Goal: Contribute content: Contribute content

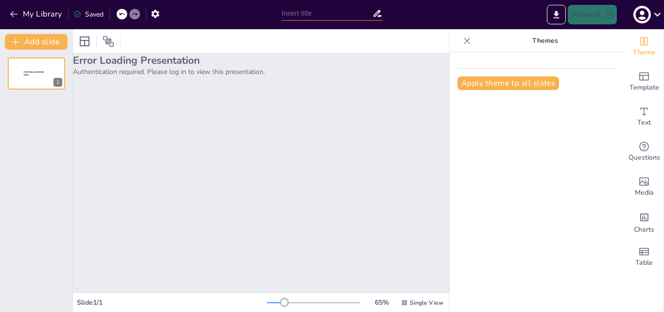
click at [142, 66] on h2 "Error Loading Presentation" at bounding box center [261, 60] width 376 height 14
click at [324, 16] on input "text" at bounding box center [326, 13] width 91 height 14
type input "gobierno actual de honduras"
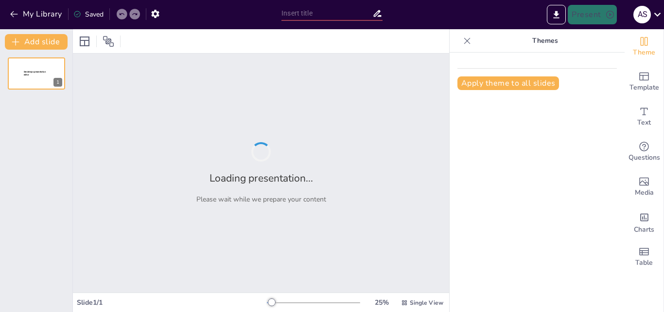
type input "Gobierno Actual"
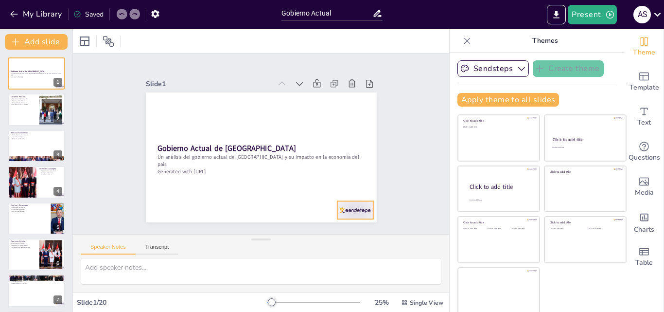
click at [166, 176] on div at bounding box center [146, 157] width 39 height 37
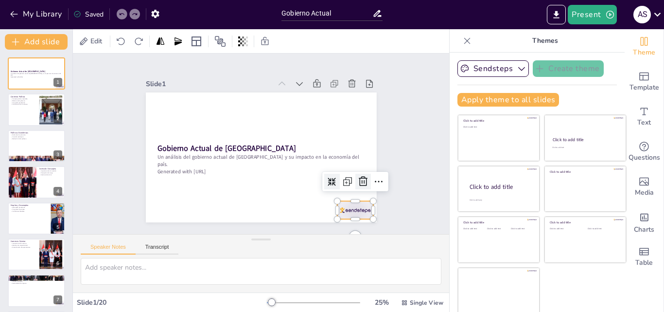
click at [218, 236] on icon at bounding box center [213, 241] width 10 height 10
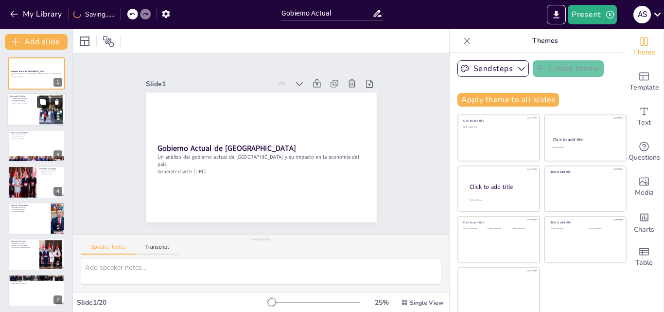
checkbox input "true"
click at [39, 107] on button at bounding box center [43, 102] width 12 height 12
type textarea "La inestabilidad política en Honduras ha sido un factor determinante en la econ…"
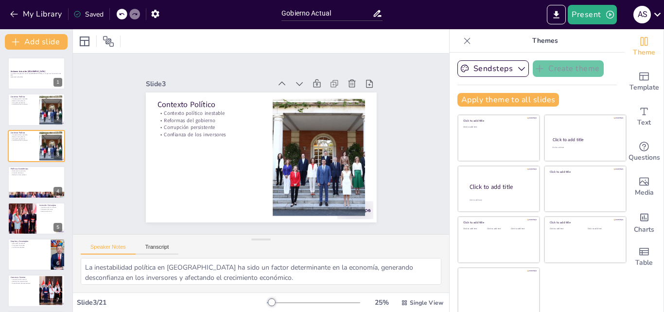
scroll to position [2, 0]
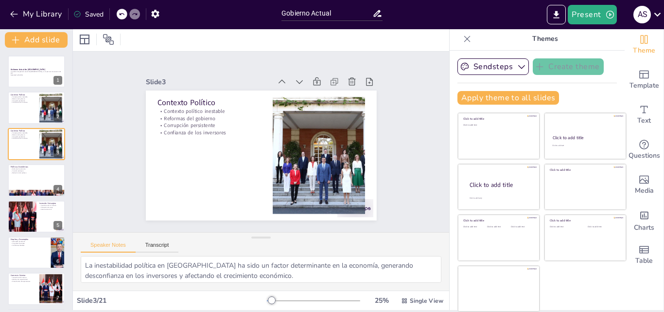
checkbox input "true"
click at [122, 15] on icon at bounding box center [121, 14] width 5 height 2
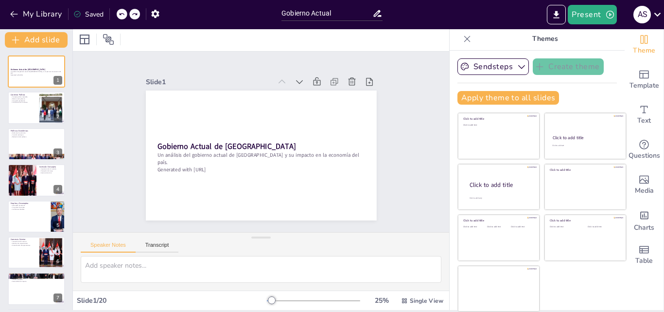
click at [122, 15] on icon at bounding box center [121, 14] width 5 height 2
checkbox input "true"
click at [122, 15] on div "My Library Saving......" at bounding box center [87, 13] width 175 height 17
click at [155, 20] on button "button" at bounding box center [155, 13] width 18 height 17
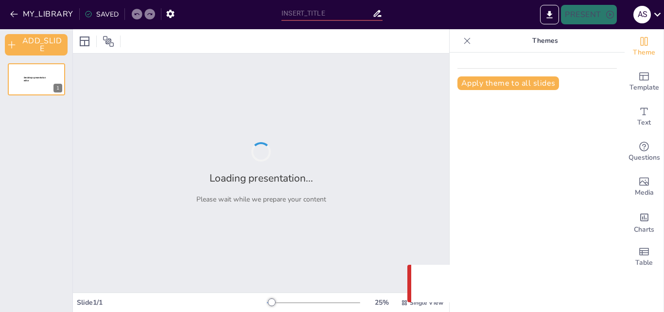
type input "Gobierno Actual"
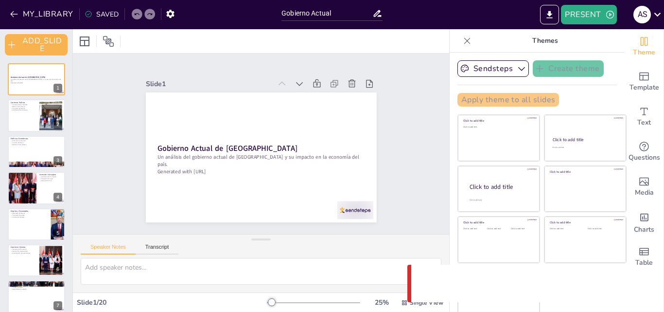
checkbox input "true"
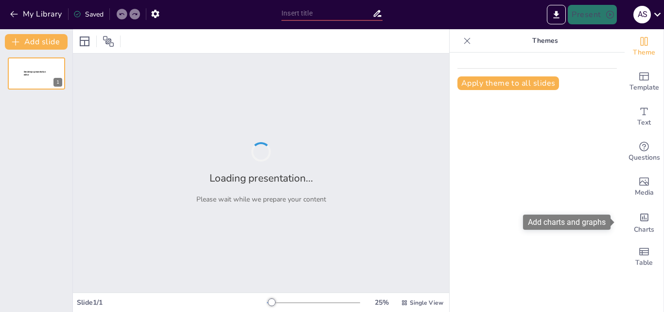
type input "Gobierno Actual"
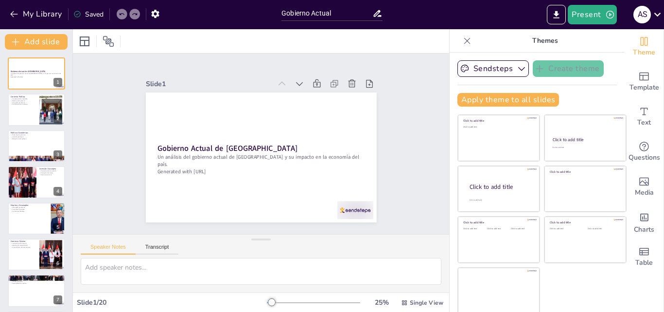
scroll to position [2, 0]
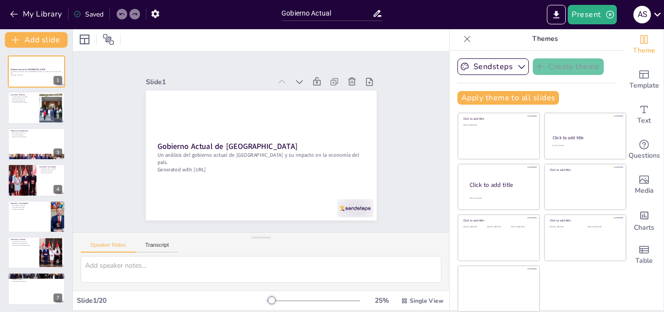
click at [270, 301] on div at bounding box center [313, 300] width 93 height 8
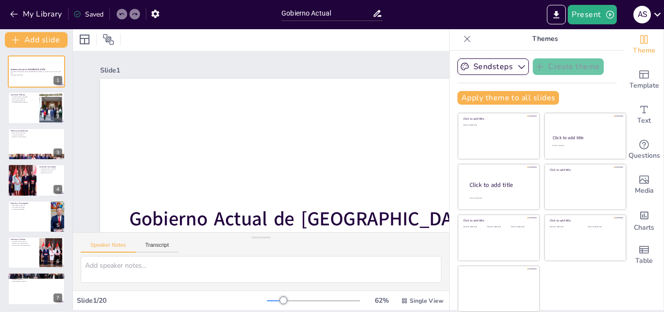
click at [267, 300] on div at bounding box center [275, 300] width 17 height 1
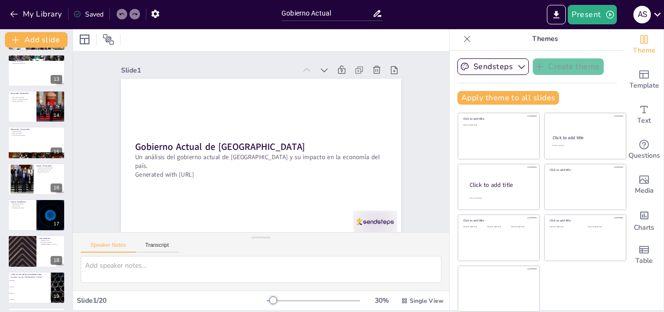
scroll to position [473, 0]
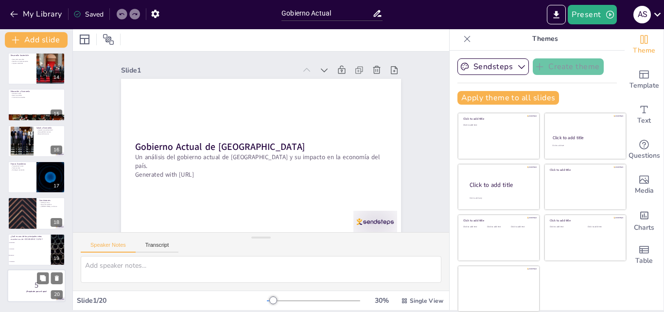
click at [11, 278] on div at bounding box center [36, 285] width 58 height 33
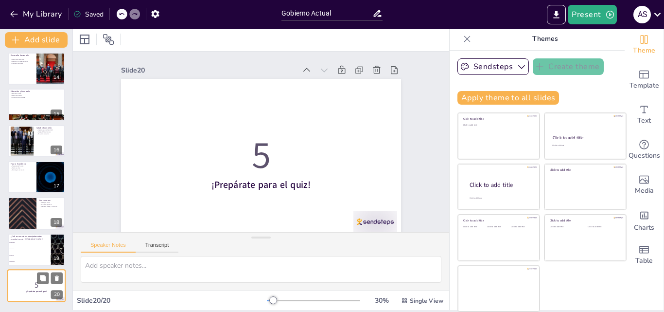
scroll to position [12, 0]
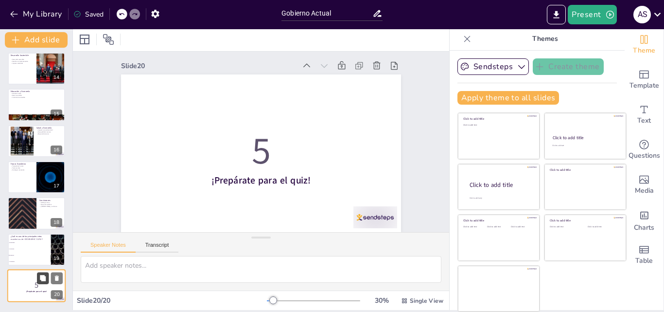
checkbox input "true"
click at [60, 277] on icon at bounding box center [56, 278] width 7 height 7
type textarea "La respuesta correcta es "Desempleo". Este tema ha sido abordado en varias secc…"
checkbox input "true"
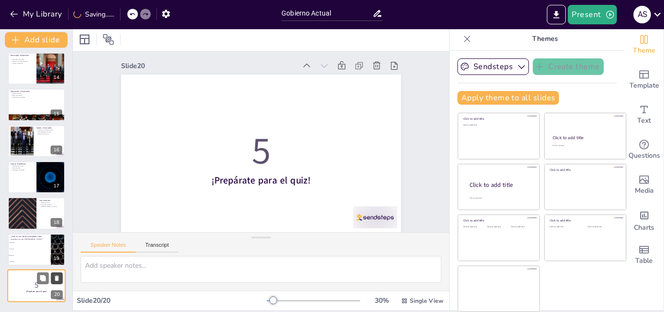
checkbox input "true"
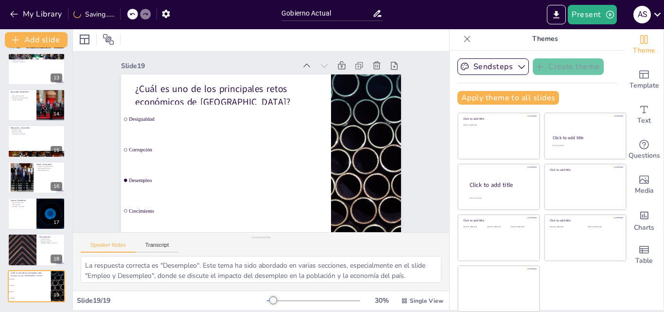
checkbox input "true"
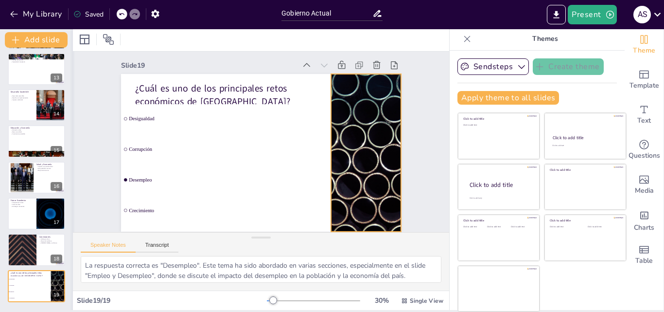
checkbox input "true"
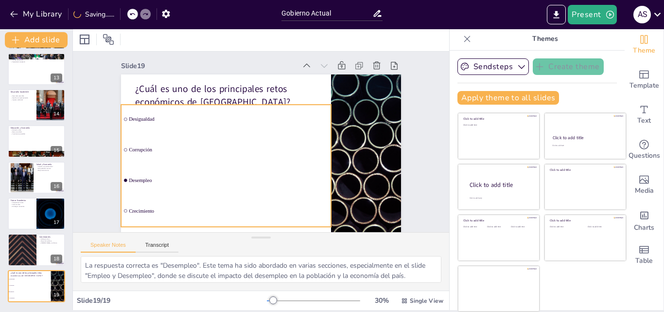
checkbox input "true"
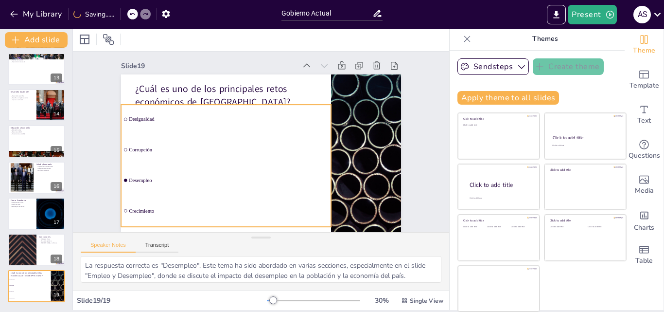
checkbox input "true"
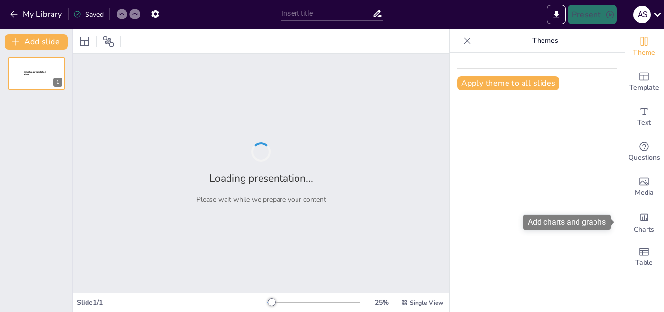
type input "Gobierno Actual"
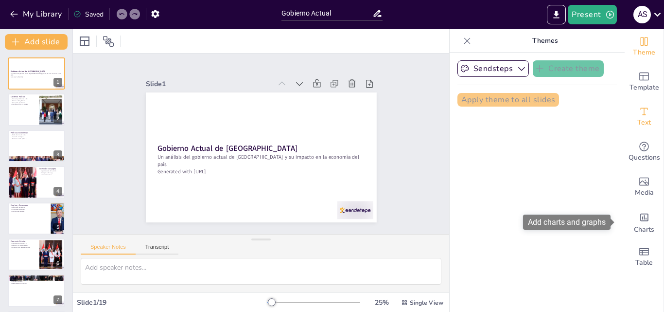
click at [638, 113] on icon "Add text boxes" at bounding box center [644, 111] width 12 height 12
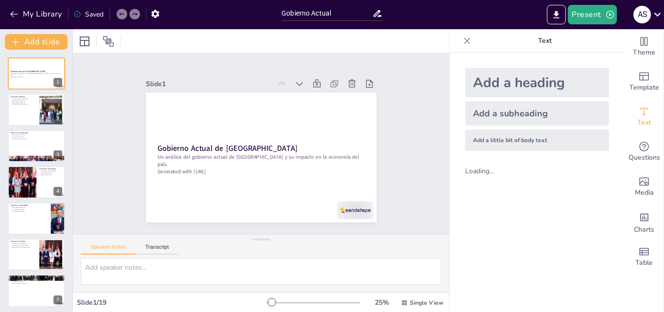
checkbox input "true"
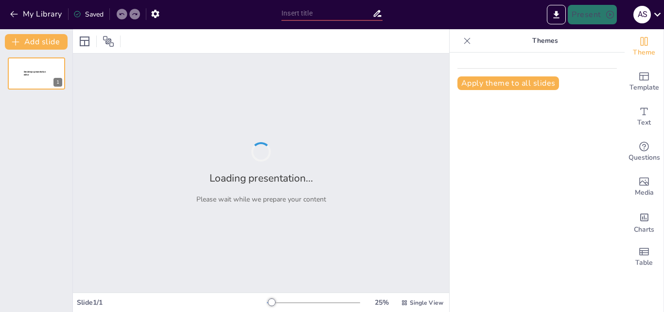
type input "Gobierno Actual"
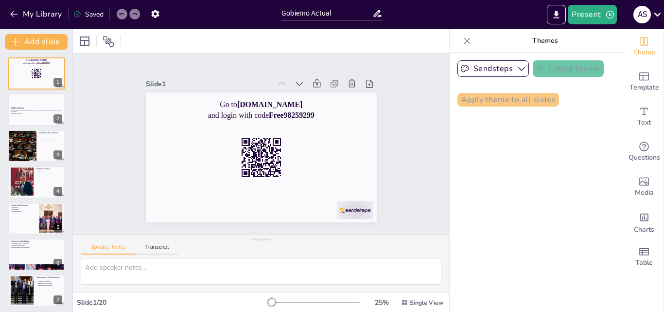
checkbox input "true"
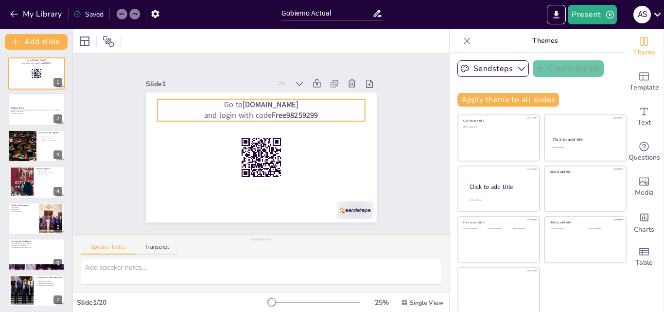
click at [288, 105] on p "Go to [DOMAIN_NAME]" at bounding box center [261, 104] width 208 height 11
checkbox input "true"
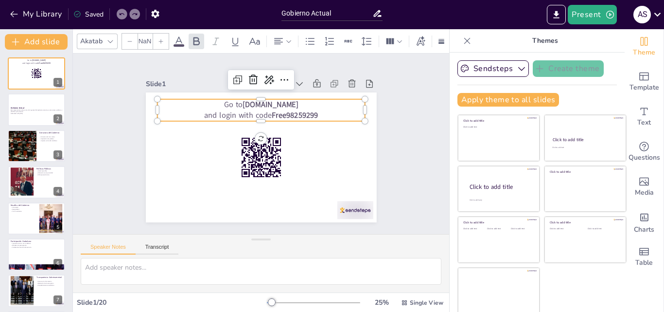
type input "64"
checkbox input "true"
click at [56, 67] on icon at bounding box center [57, 65] width 4 height 5
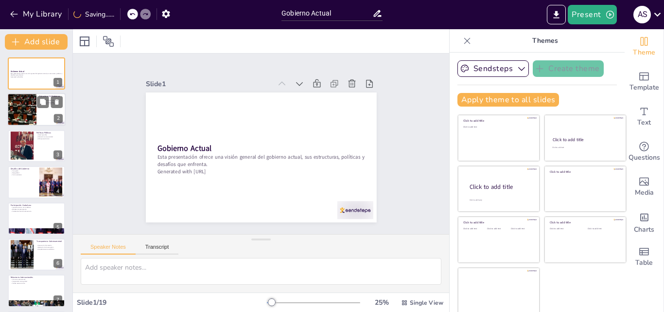
checkbox input "true"
click at [35, 115] on div at bounding box center [22, 109] width 58 height 33
type textarea "La estructura del gobierno se basa en la división en tres ramas, lo que garanti…"
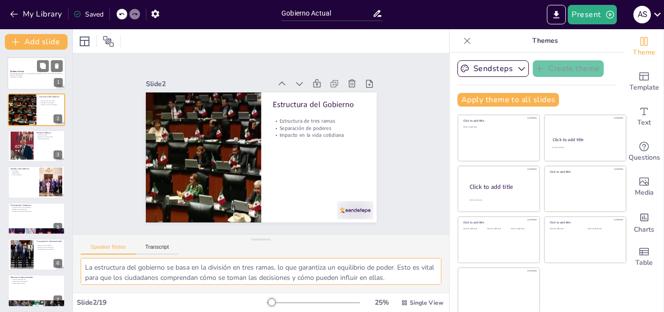
checkbox input "true"
click at [39, 81] on div at bounding box center [36, 73] width 58 height 33
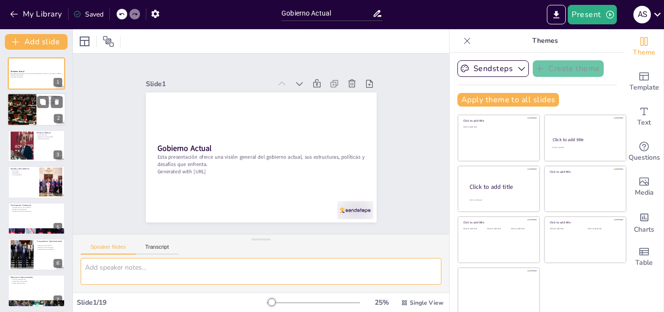
checkbox input "true"
click at [40, 115] on div at bounding box center [36, 109] width 58 height 33
type textarea "La estructura del gobierno se basa en la división en tres ramas, lo que garanti…"
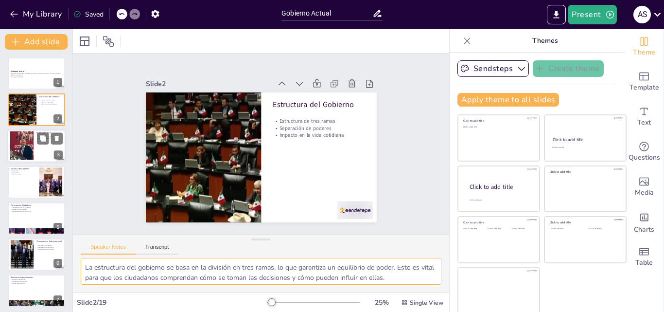
checkbox input "true"
click at [31, 142] on div at bounding box center [22, 146] width 50 height 30
type textarea "La salud es un derecho fundamental, y las políticas deben garantizar que todos …"
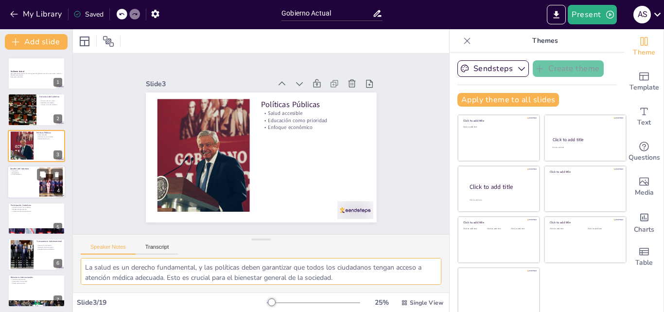
checkbox input "true"
click at [23, 172] on p "Desigualdad" at bounding box center [23, 173] width 26 height 2
type textarea "La corrupción es un fenómeno que afecta a todos los niveles del gobierno y debe…"
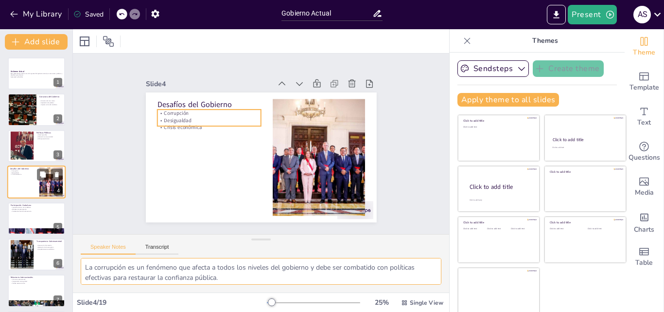
scroll to position [1, 0]
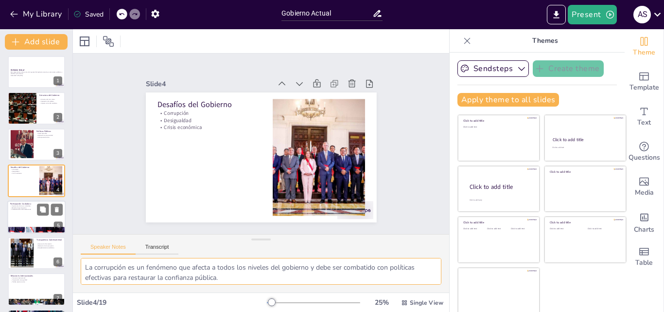
checkbox input "true"
click at [23, 203] on p "Participación Ciudadana" at bounding box center [36, 203] width 52 height 3
type textarea "La voz de los ciudadanos es esencial en una democracia. La participación activa…"
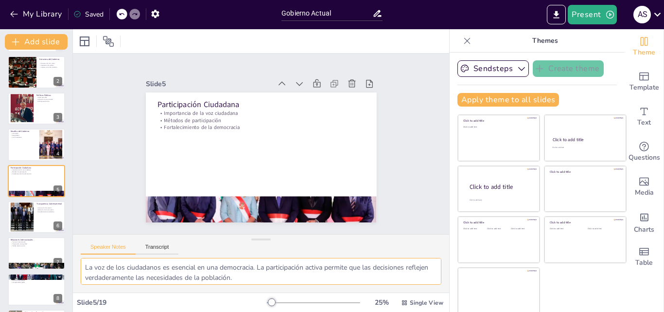
scroll to position [0, 0]
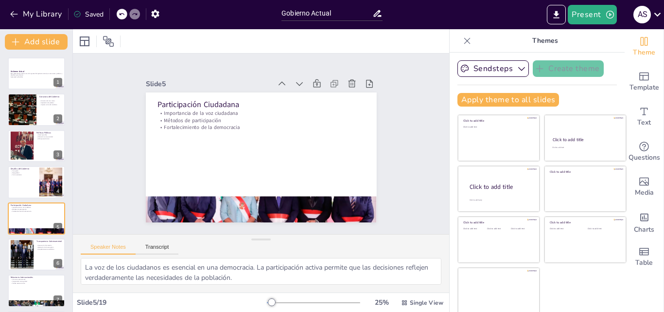
checkbox input "true"
click at [37, 104] on button at bounding box center [43, 102] width 12 height 12
type textarea "La estructura del gobierno se basa en la división en tres ramas, lo que garanti…"
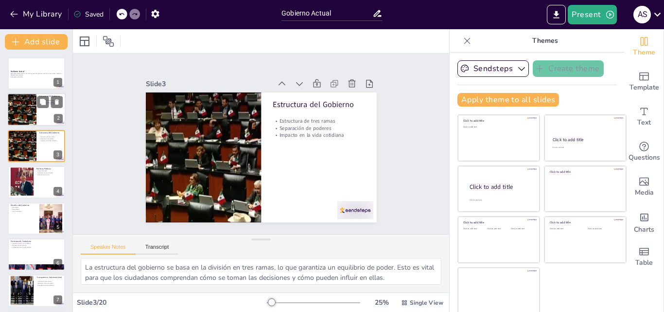
click at [34, 113] on div at bounding box center [22, 109] width 58 height 33
click at [34, 134] on div at bounding box center [22, 145] width 58 height 33
checkbox input "true"
click at [58, 107] on button at bounding box center [57, 102] width 12 height 12
type textarea "La salud es un derecho fundamental, y las políticas deben garantizar que todos …"
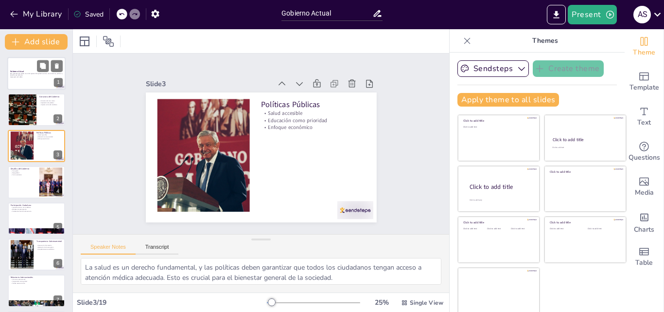
checkbox input "true"
click at [41, 86] on div at bounding box center [36, 73] width 58 height 33
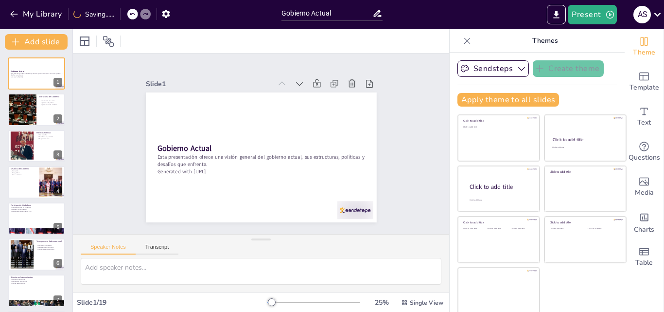
checkbox input "true"
click at [135, 261] on textarea at bounding box center [261, 271] width 361 height 27
type textarea "I"
checkbox input "true"
type textarea "IN"
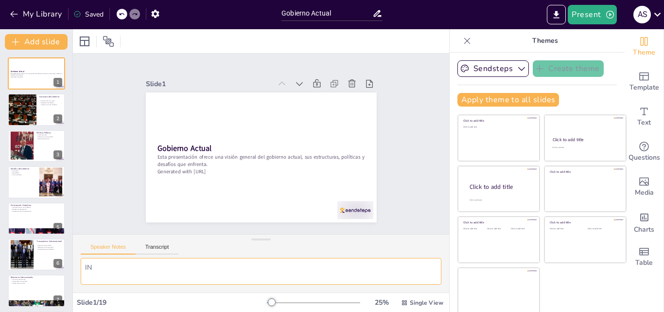
checkbox input "true"
type textarea "INT"
checkbox input "true"
type textarea "INTR"
checkbox input "true"
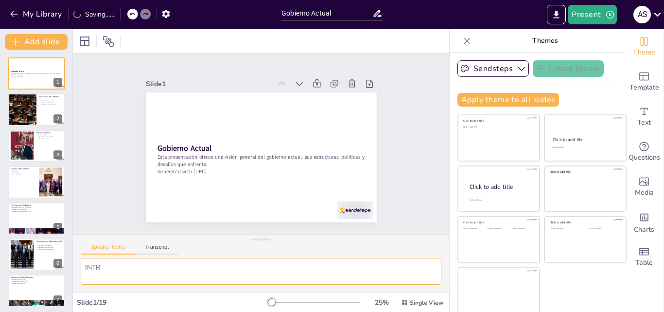
type textarea "INTRO"
checkbox input "true"
type textarea "INTROD"
checkbox input "true"
type textarea "INTRODU"
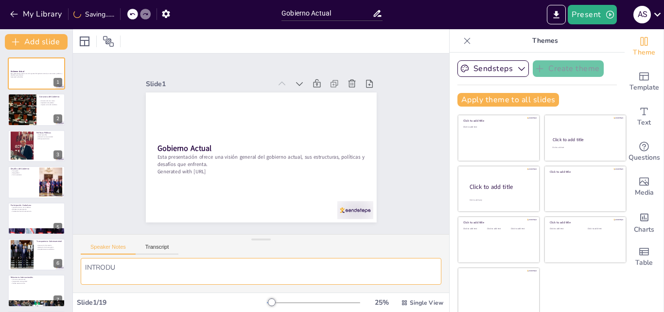
checkbox input "true"
type textarea "INTRODUCC"
checkbox input "true"
type textarea "INTRODUCCIO"
checkbox input "true"
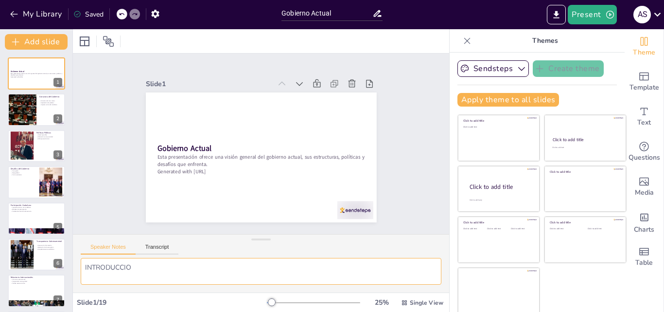
type textarea "INTRODUCCION"
checkbox input "true"
type textarea "INTRODUCCION"
checkbox input "true"
click at [41, 111] on div at bounding box center [36, 109] width 58 height 33
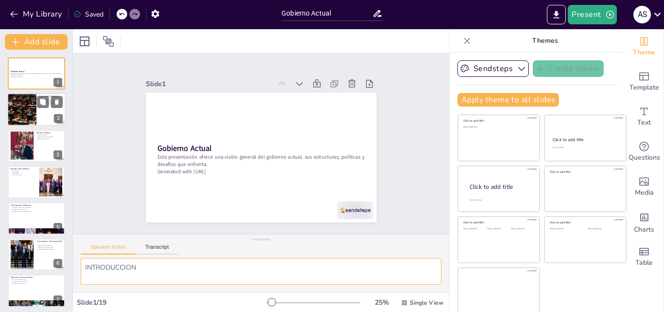
type textarea "La estructura del gobierno se basa en la división en tres ramas, lo que garanti…"
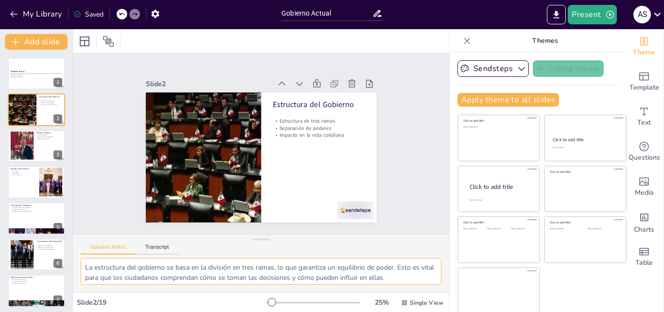
checkbox input "true"
type textarea "La estructura del gobierno se basa en la división en tres ramas, lo que garanti…"
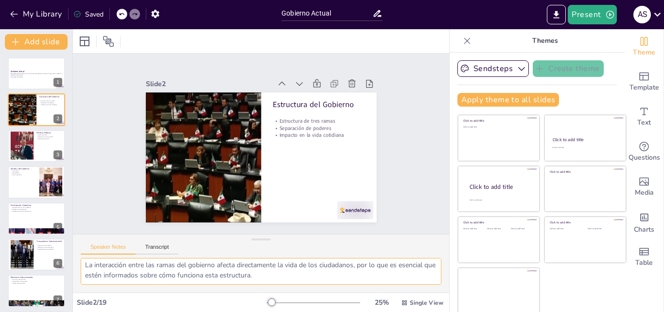
drag, startPoint x: 83, startPoint y: 269, endPoint x: 291, endPoint y: 276, distance: 207.7
click at [291, 276] on textarea "La estructura del gobierno se basa en la división en tres ramas, lo que garanti…" at bounding box center [261, 271] width 361 height 27
checkbox input "true"
click at [45, 149] on div at bounding box center [36, 145] width 58 height 33
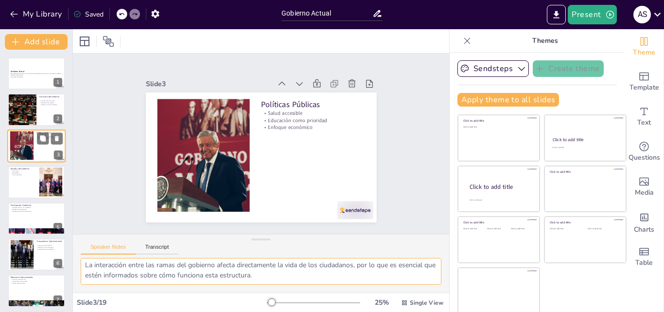
type textarea "La salud es un derecho fundamental, y las políticas deben garantizar que todos …"
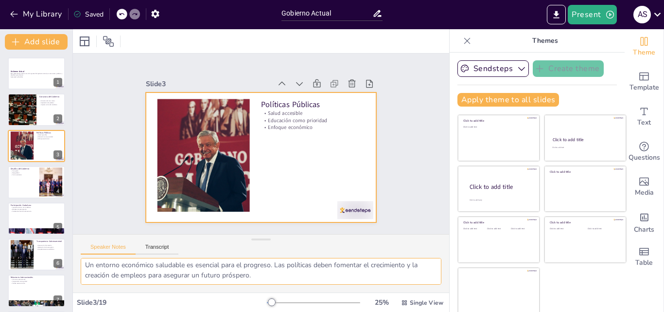
checkbox input "true"
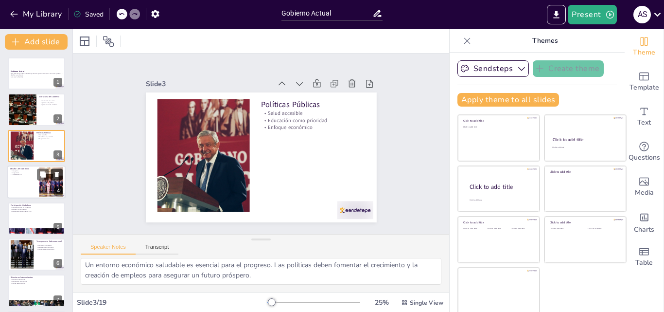
click at [56, 170] on button at bounding box center [57, 175] width 12 height 12
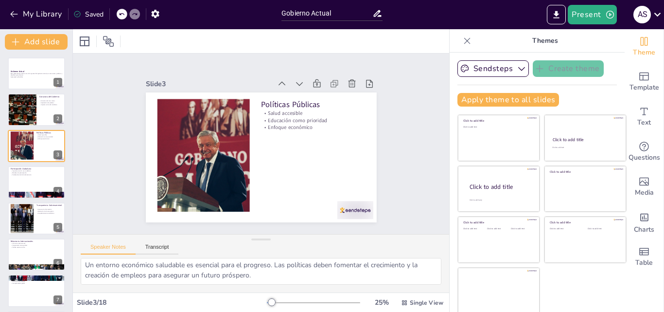
checkbox input "true"
click at [133, 18] on div at bounding box center [132, 14] width 11 height 11
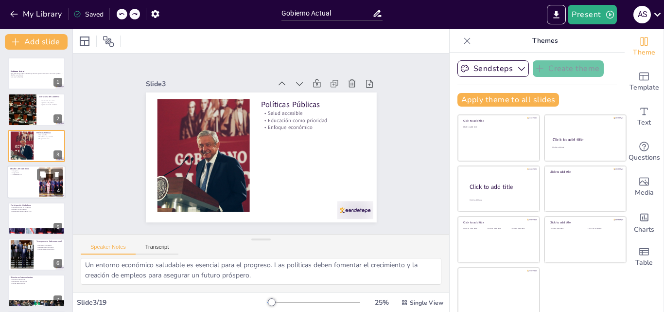
checkbox input "true"
click at [34, 181] on div at bounding box center [36, 181] width 58 height 33
type textarea "La corrupción es un fenómeno que afecta a todos los niveles del gobierno y debe…"
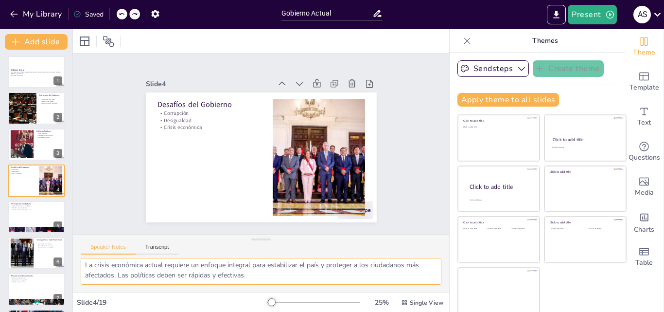
drag, startPoint x: 84, startPoint y: 266, endPoint x: 261, endPoint y: 277, distance: 177.2
click at [261, 277] on textarea "La corrupción es un fenómeno que afecta a todos los niveles del gobierno y debe…" at bounding box center [261, 271] width 361 height 27
checkbox input "true"
click at [28, 216] on div at bounding box center [36, 216] width 58 height 33
type textarea "La voz de los ciudadanos es esencial en una democracia. La participación activa…"
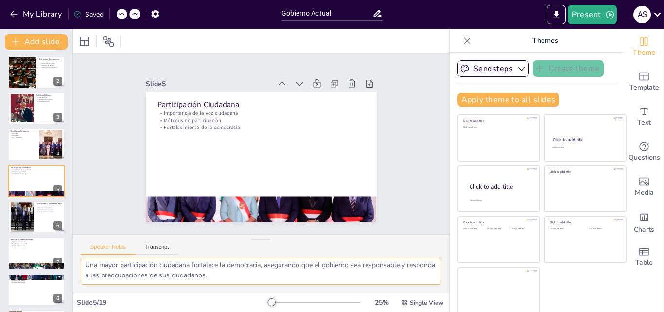
drag, startPoint x: 84, startPoint y: 269, endPoint x: 238, endPoint y: 276, distance: 154.2
click at [238, 276] on textarea "La voz de los ciudadanos es esencial en una democracia. La participación activa…" at bounding box center [261, 271] width 361 height 27
checkbox input "true"
click at [30, 202] on div at bounding box center [22, 217] width 52 height 30
type textarea "El acceso a la información es crucial para que los ciudadanos puedan evaluar la…"
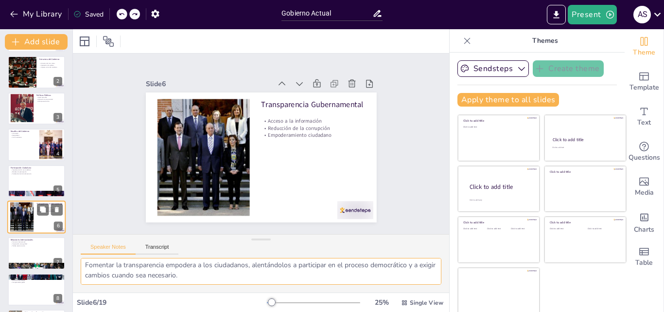
scroll to position [74, 0]
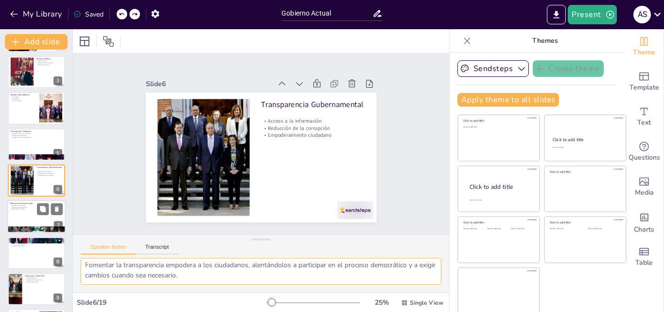
checkbox input "true"
click at [26, 218] on div at bounding box center [36, 216] width 58 height 33
type textarea "El comercio internacional es vital para el crecimiento económico, permitiendo q…"
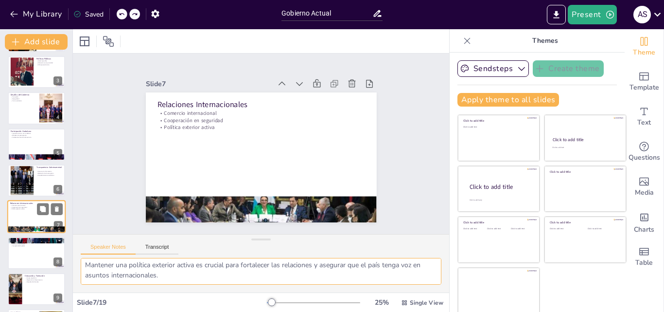
scroll to position [110, 0]
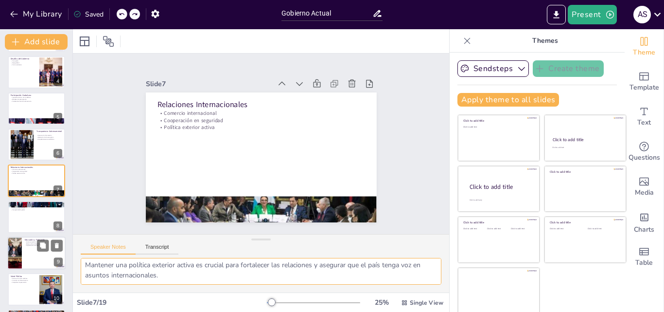
checkbox input "true"
click at [26, 243] on p "Mejora de la infraestructura" at bounding box center [44, 244] width 38 height 2
type textarea "Garantizar un acceso equitativo a la educación es fundamental para reducir la d…"
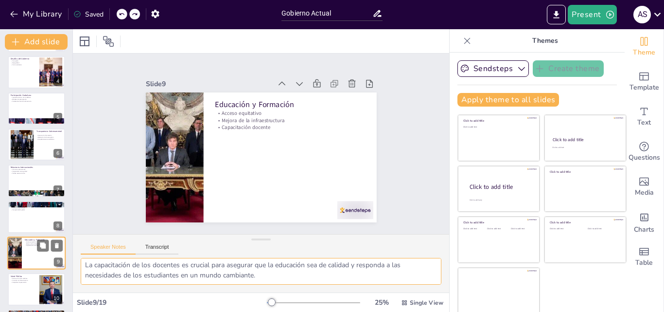
scroll to position [182, 0]
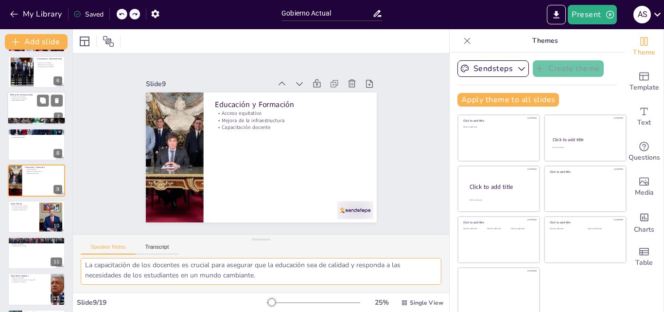
checkbox input "true"
click at [32, 106] on div at bounding box center [36, 108] width 58 height 33
type textarea "El comercio internacional es vital para el crecimiento económico, permitiendo q…"
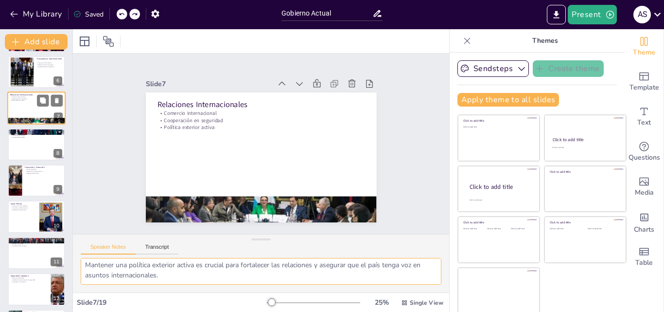
scroll to position [110, 0]
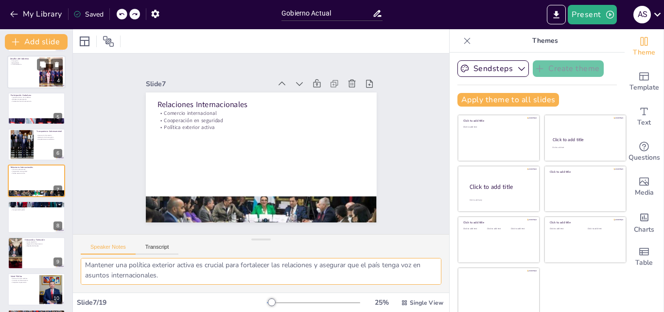
checkbox input "true"
click at [23, 76] on div at bounding box center [36, 71] width 58 height 33
type textarea "La corrupción es un fenómeno que afecta a todos los niveles del gobierno y debe…"
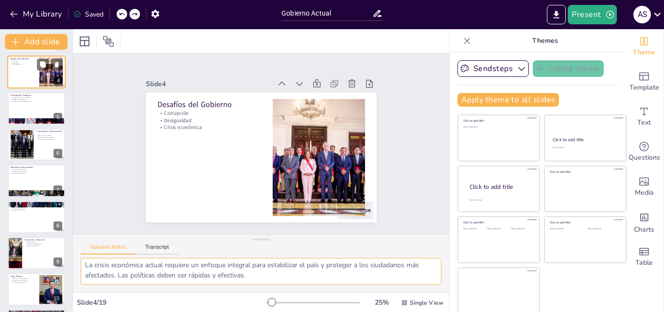
scroll to position [1, 0]
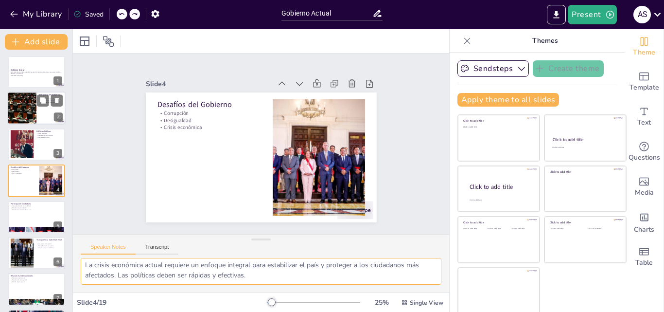
checkbox input "true"
click at [18, 111] on div at bounding box center [22, 108] width 58 height 33
type textarea "La estructura del gobierno se basa en la división en tres ramas, lo que garanti…"
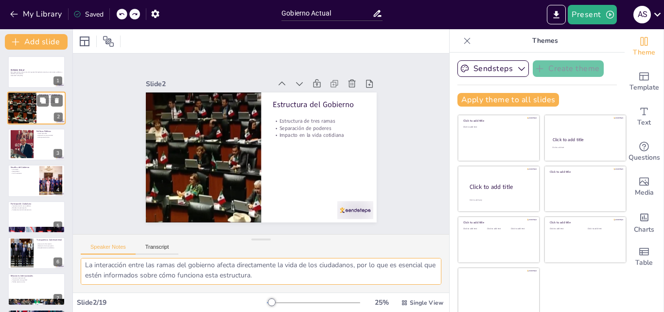
scroll to position [0, 0]
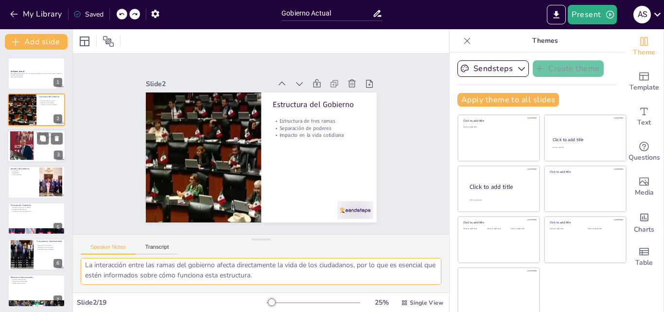
checkbox input "true"
click at [30, 149] on div at bounding box center [22, 146] width 50 height 30
type textarea "La salud es un derecho fundamental, y las políticas deben garantizar que todos …"
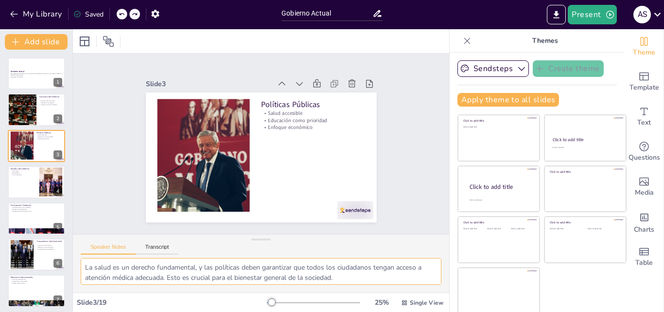
scroll to position [43, 0]
drag, startPoint x: 83, startPoint y: 267, endPoint x: 259, endPoint y: 281, distance: 177.0
click at [259, 281] on textarea "La salud es un derecho fundamental, y las políticas deben garantizar que todos …" at bounding box center [261, 271] width 361 height 27
drag, startPoint x: 83, startPoint y: 269, endPoint x: 259, endPoint y: 277, distance: 176.6
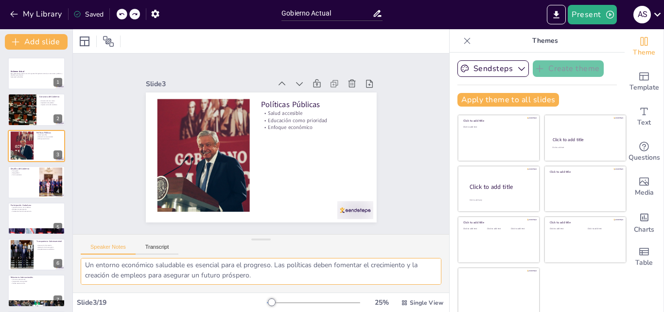
click at [259, 277] on textarea "La salud es un derecho fundamental, y las políticas deben garantizar que todos …" at bounding box center [261, 271] width 361 height 27
checkbox input "true"
click at [23, 177] on div at bounding box center [36, 181] width 58 height 33
type textarea "La corrupción es un fenómeno que afecta a todos los niveles del gobierno y debe…"
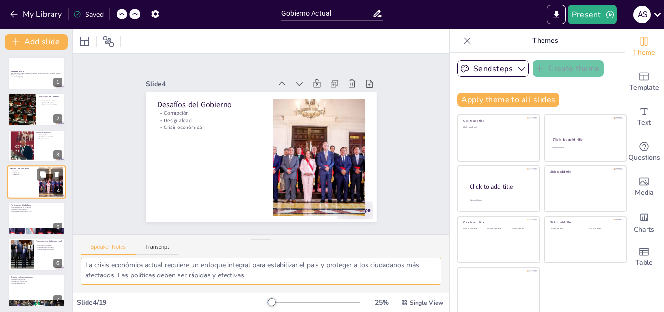
scroll to position [1, 0]
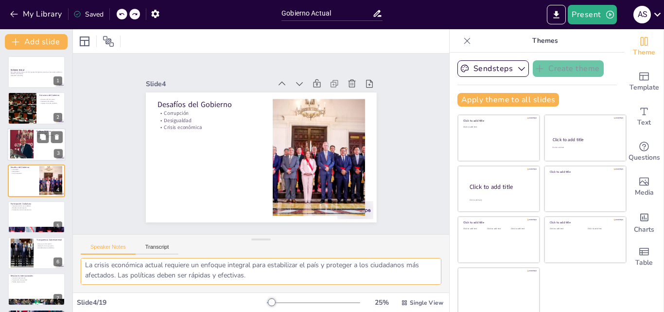
checkbox input "true"
click at [24, 155] on div at bounding box center [22, 144] width 50 height 30
type textarea "La salud es un derecho fundamental, y las políticas deben garantizar que todos …"
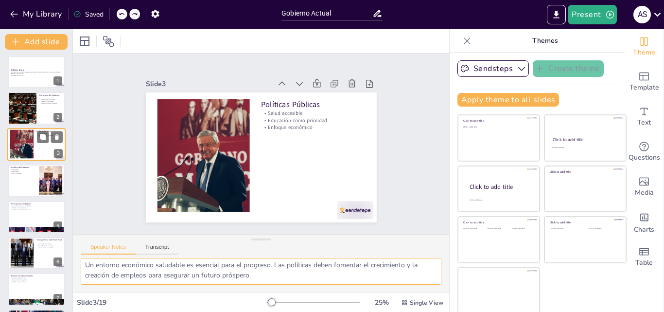
scroll to position [0, 0]
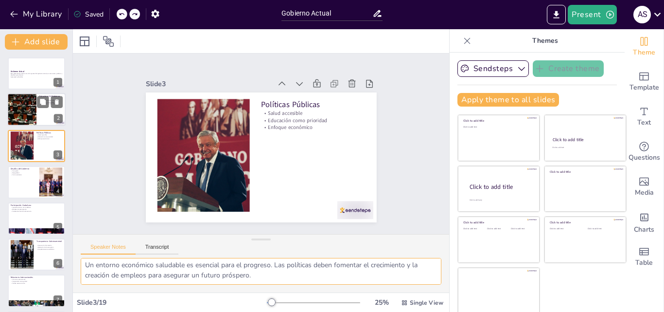
checkbox input "true"
click at [16, 114] on div at bounding box center [22, 109] width 58 height 33
type textarea "La estructura del gobierno se basa en la división en tres ramas, lo que garanti…"
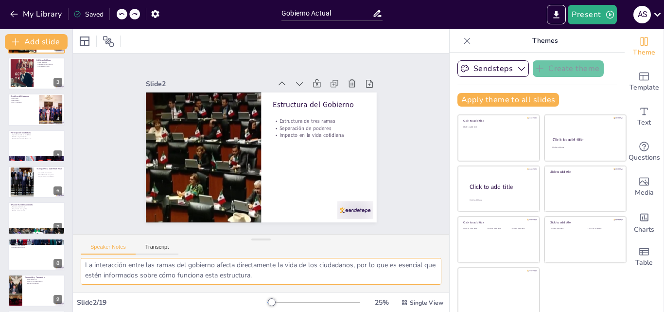
scroll to position [99, 0]
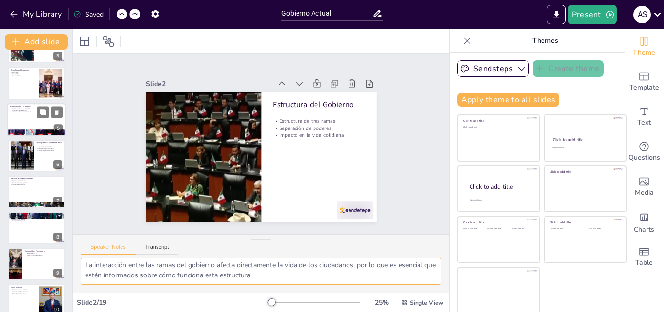
checkbox input "true"
click at [22, 122] on div at bounding box center [36, 119] width 58 height 33
type textarea "La voz de los ciudadanos es esencial en una democracia. La participación activa…"
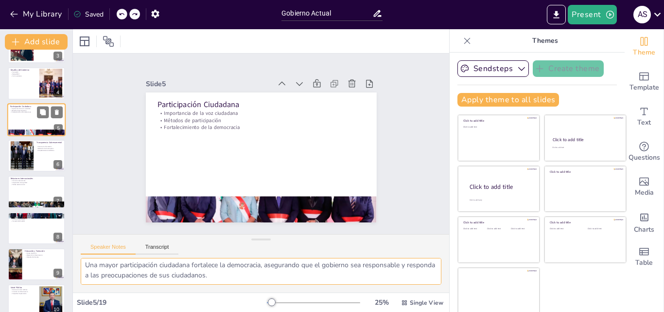
scroll to position [37, 0]
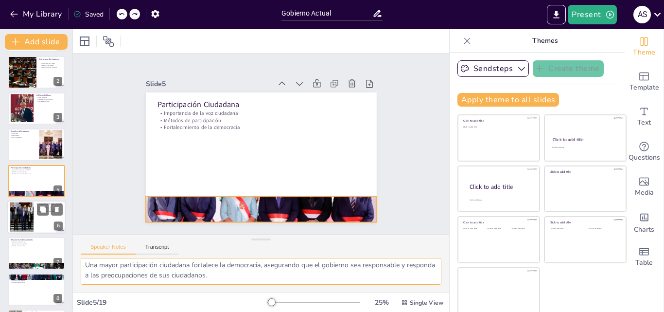
checkbox input "true"
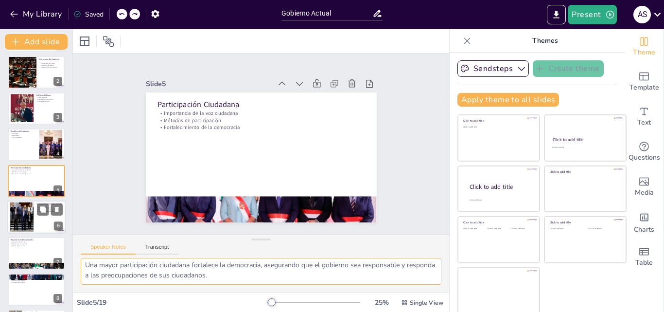
click at [24, 209] on div at bounding box center [22, 217] width 52 height 30
type textarea "El acceso a la información es crucial para que los ciudadanos puedan evaluar la…"
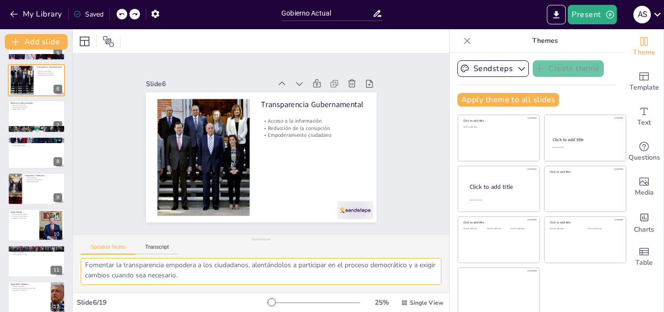
scroll to position [178, 0]
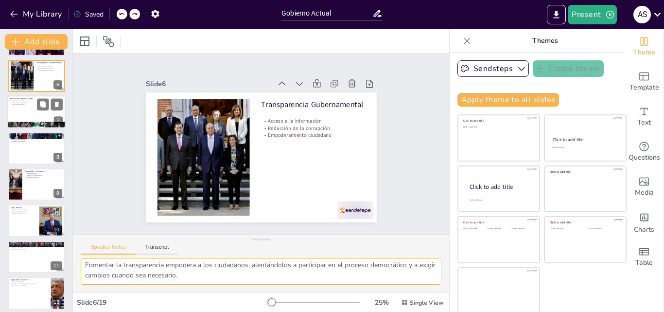
checkbox input "true"
click at [18, 118] on div at bounding box center [36, 112] width 58 height 33
type textarea "El comercio internacional es vital para el crecimiento económico, permitiendo q…"
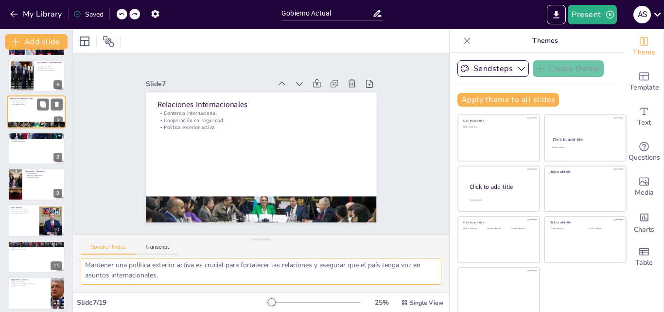
scroll to position [110, 0]
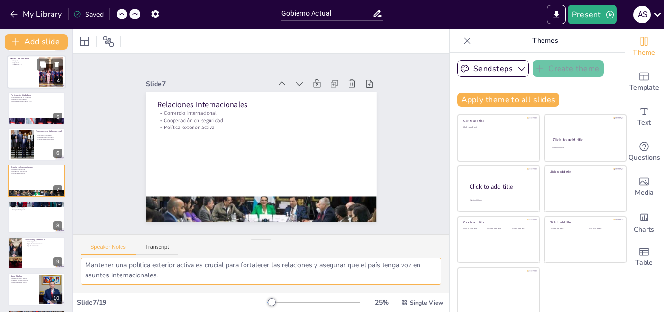
checkbox input "true"
click at [17, 64] on p "Crisis económica" at bounding box center [23, 65] width 26 height 2
type textarea "La corrupción es un fenómeno que afecta a todos los niveles del gobierno y debe…"
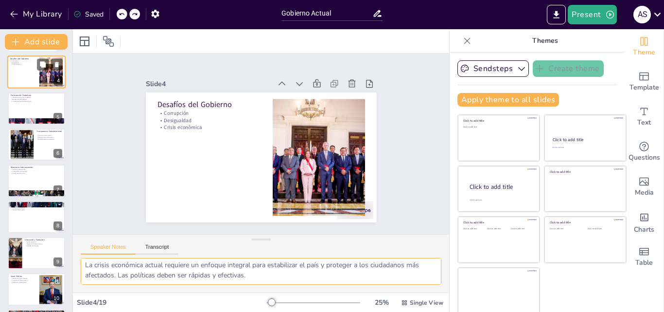
scroll to position [1, 0]
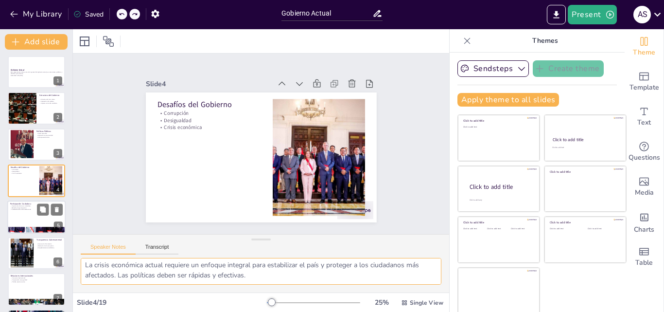
checkbox input "true"
click at [19, 212] on div at bounding box center [36, 216] width 58 height 33
type textarea "La voz de los ciudadanos es esencial en una democracia. La participación activa…"
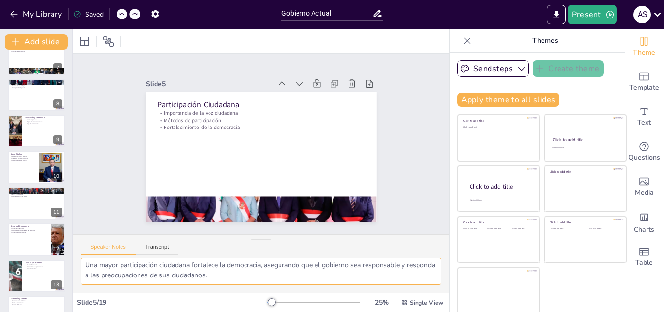
scroll to position [346, 0]
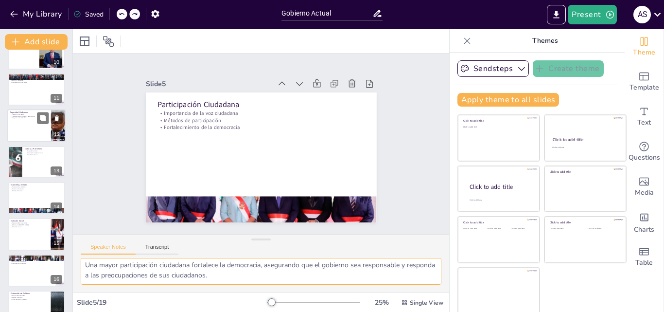
checkbox input "true"
click at [41, 131] on div at bounding box center [36, 125] width 58 height 33
type textarea "La prevención del delito es clave para garantizar la seguridad y la tranquilida…"
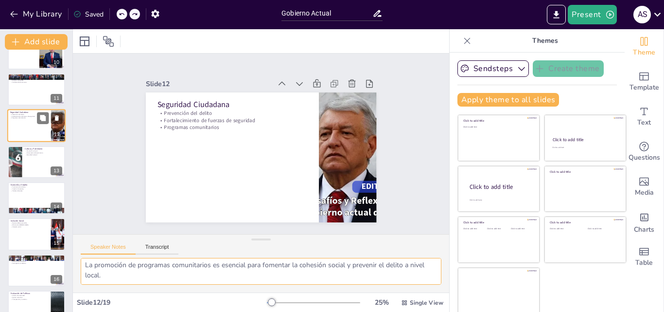
scroll to position [291, 0]
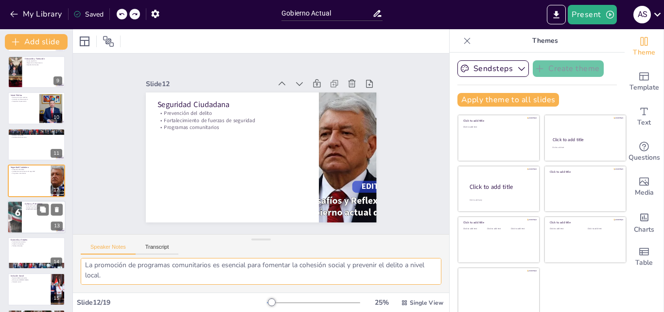
checkbox input "true"
click at [29, 226] on div at bounding box center [36, 216] width 58 height 33
type textarea "La promoción de la cultura es esencial para enriquecer la vida de los ciudadano…"
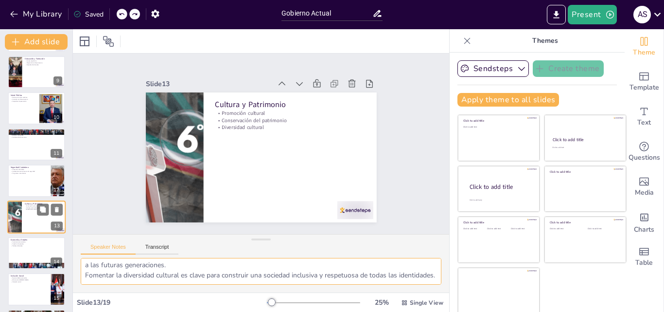
scroll to position [327, 0]
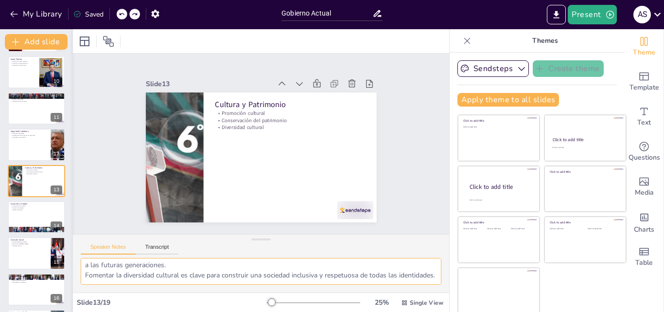
click at [70, 213] on div at bounding box center [72, 170] width 4 height 282
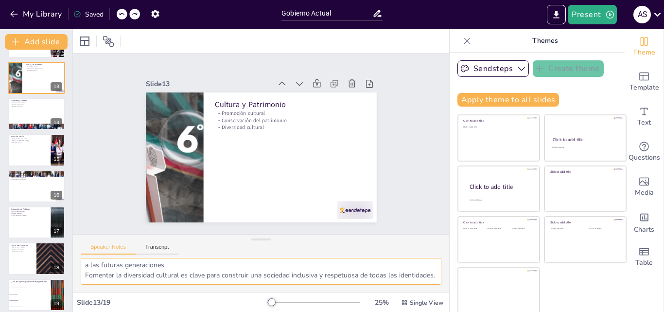
scroll to position [436, 0]
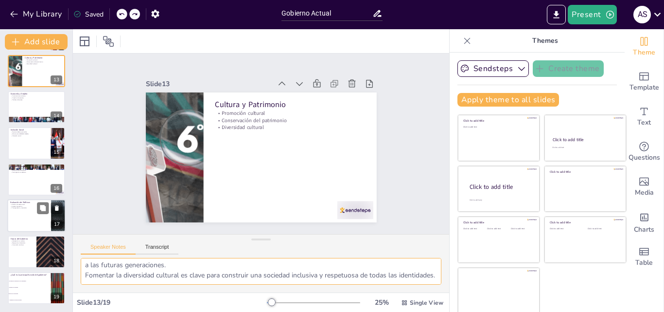
checkbox input "true"
click at [35, 208] on p "Transparencia y rendición" at bounding box center [29, 208] width 38 height 2
type textarea "El análisis de la efectividad de las políticas es crucial para asegurar que se …"
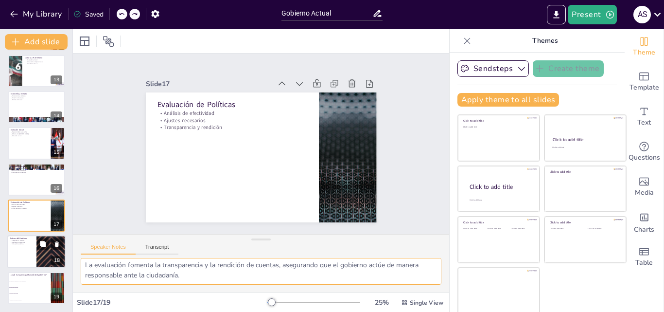
checkbox input "true"
click at [14, 251] on div at bounding box center [36, 251] width 58 height 33
type textarea "La adaptación a los cambios es esencial para que el gobierno se mantenga releva…"
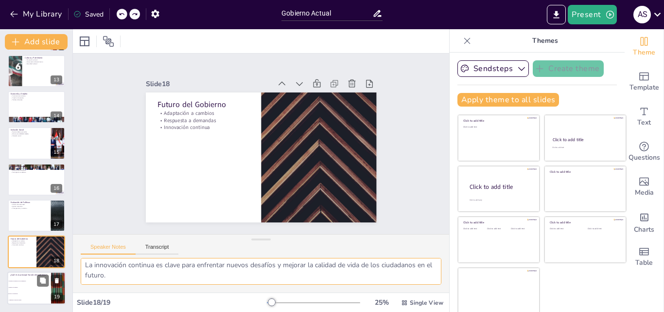
checkbox input "true"
click at [18, 289] on li "Regular la economía" at bounding box center [29, 287] width 44 height 6
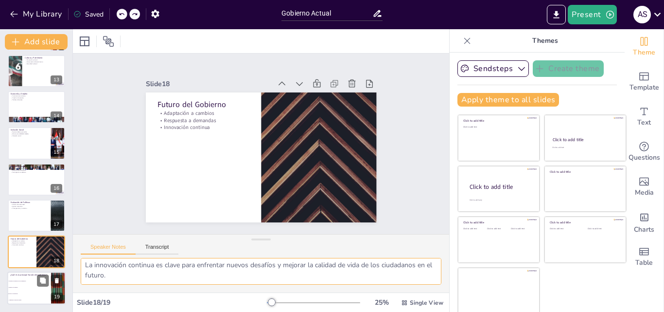
type textarea "La respuesta correcta es "Servir a la población", ya que la función principal d…"
checkbox input "true"
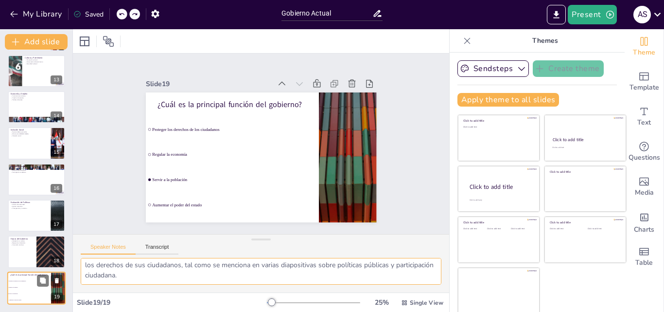
scroll to position [13, 0]
checkbox input "true"
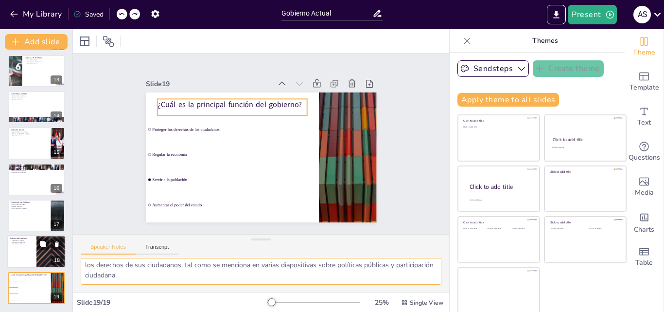
checkbox input "true"
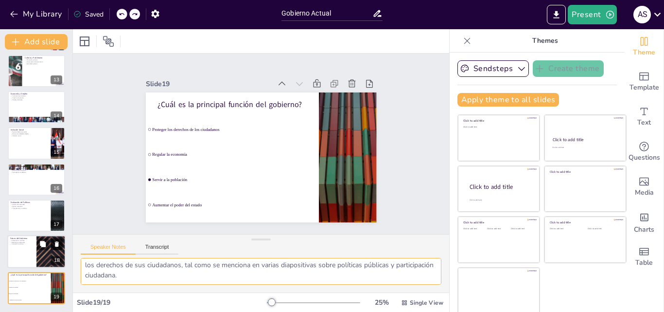
checkbox input "true"
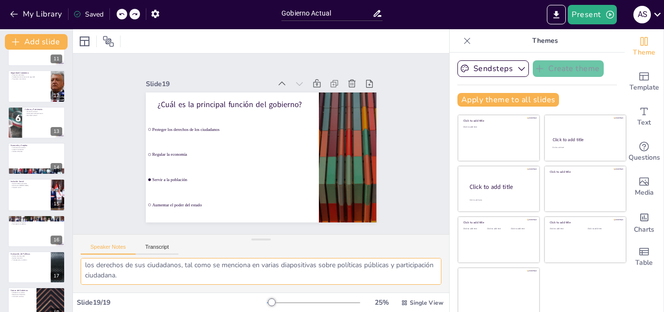
scroll to position [436, 0]
